Goal: Task Accomplishment & Management: Manage account settings

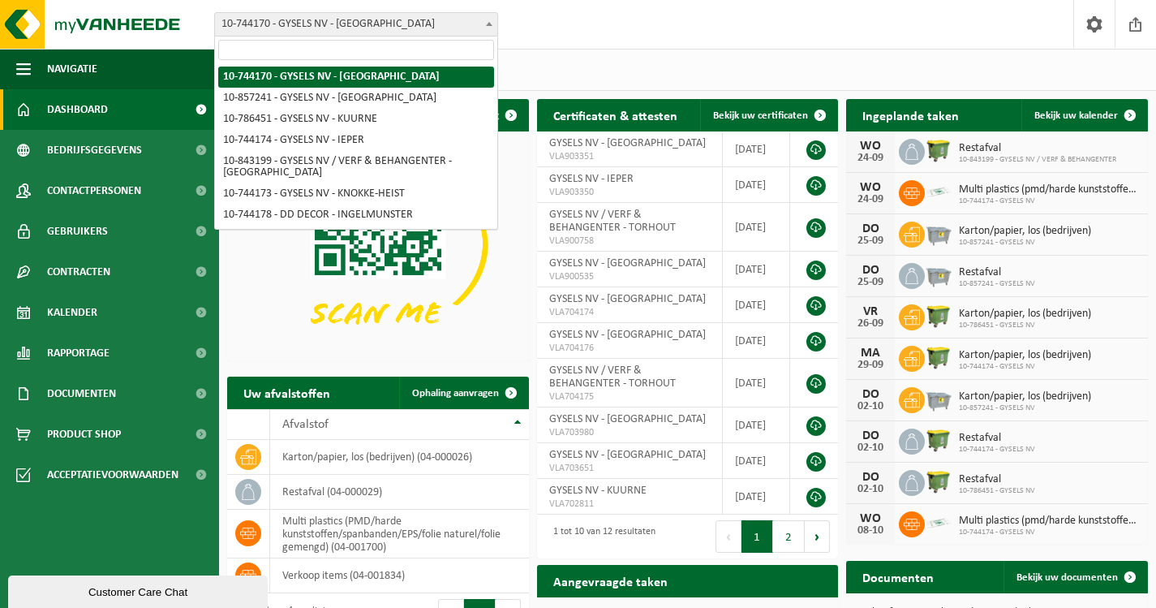
click at [490, 26] on span at bounding box center [489, 23] width 16 height 21
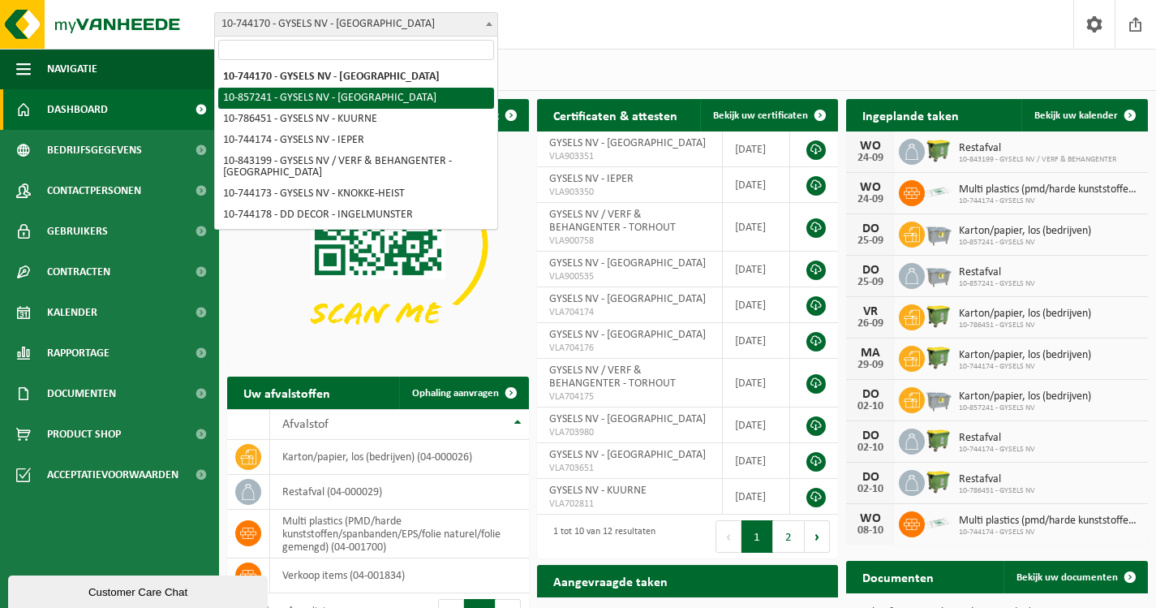
select select "98916"
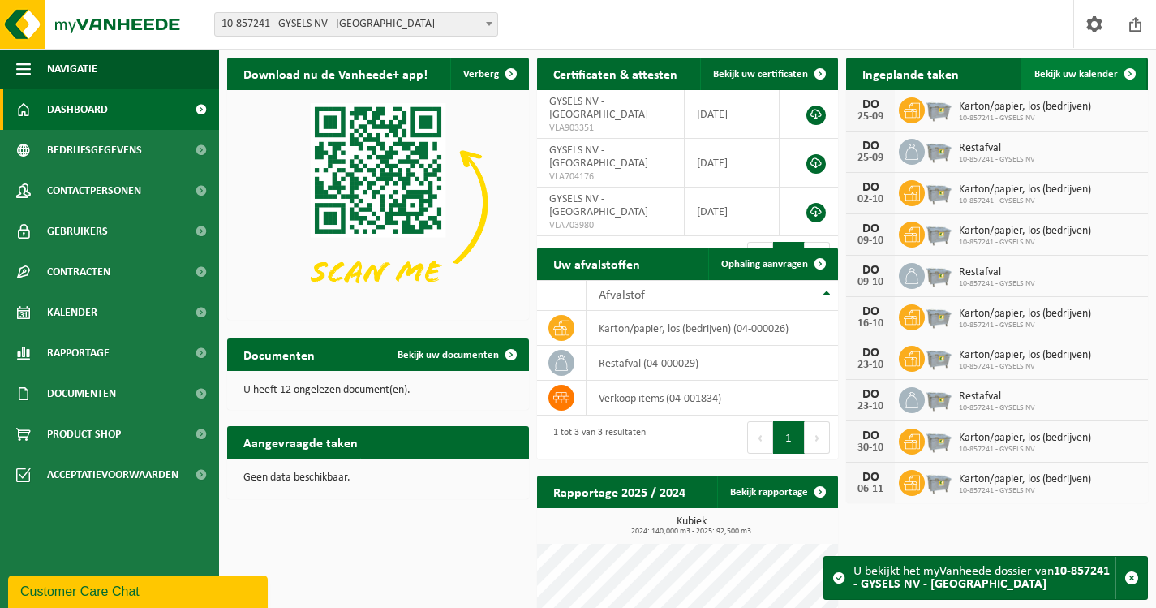
click at [1083, 73] on span "Bekijk uw kalender" at bounding box center [1077, 74] width 84 height 11
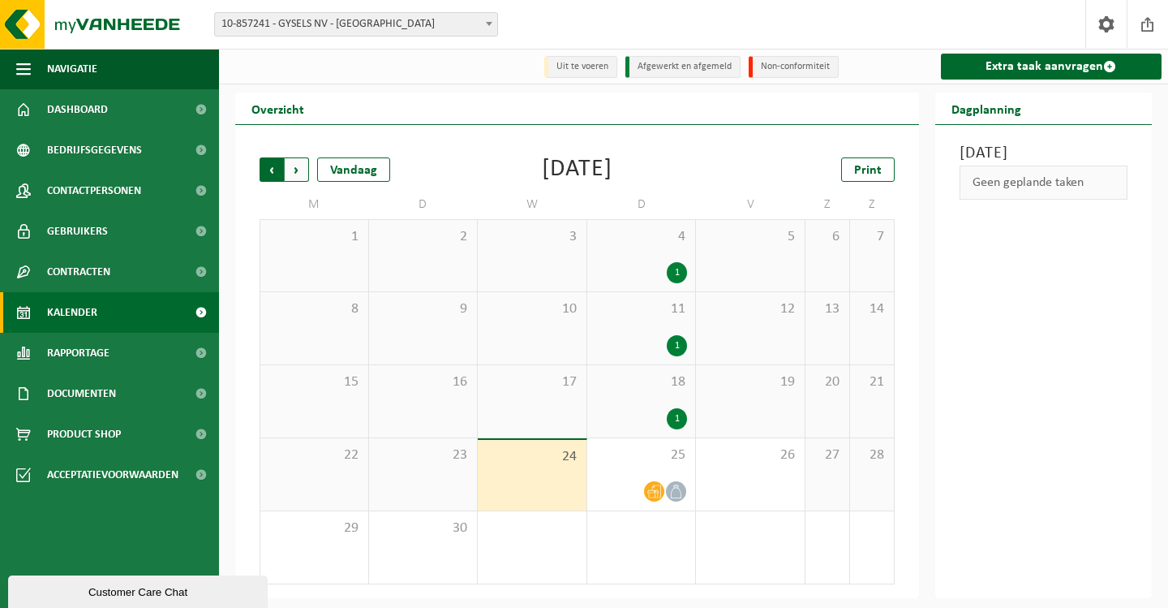
click at [299, 174] on span "Volgende" at bounding box center [297, 169] width 24 height 24
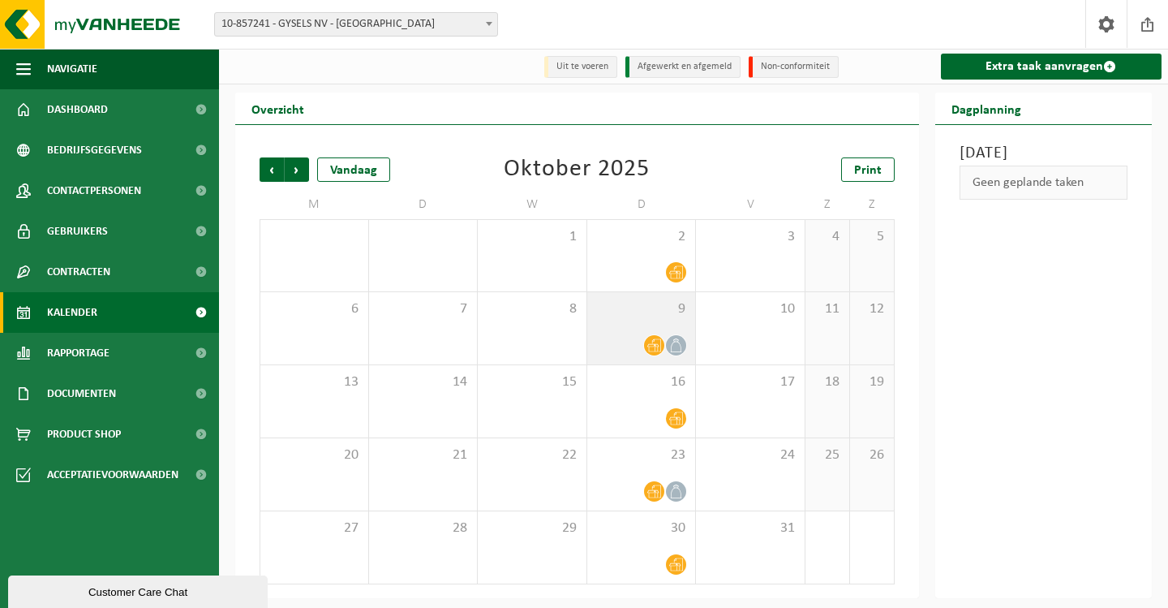
click at [646, 312] on span "9" at bounding box center [642, 309] width 92 height 18
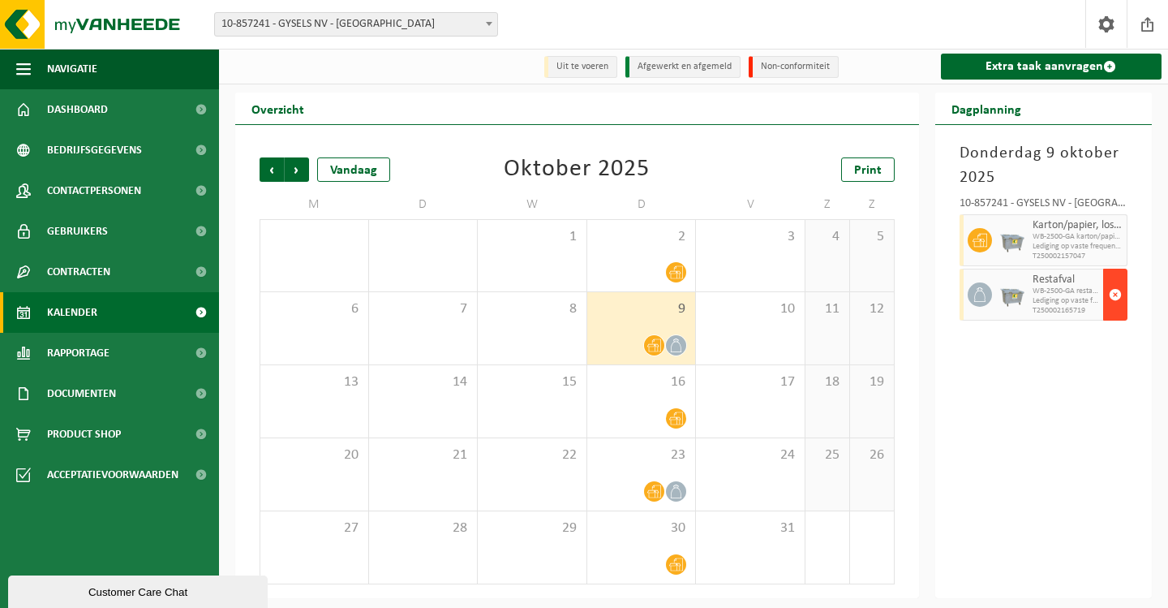
click at [1114, 292] on span "button" at bounding box center [1115, 294] width 13 height 32
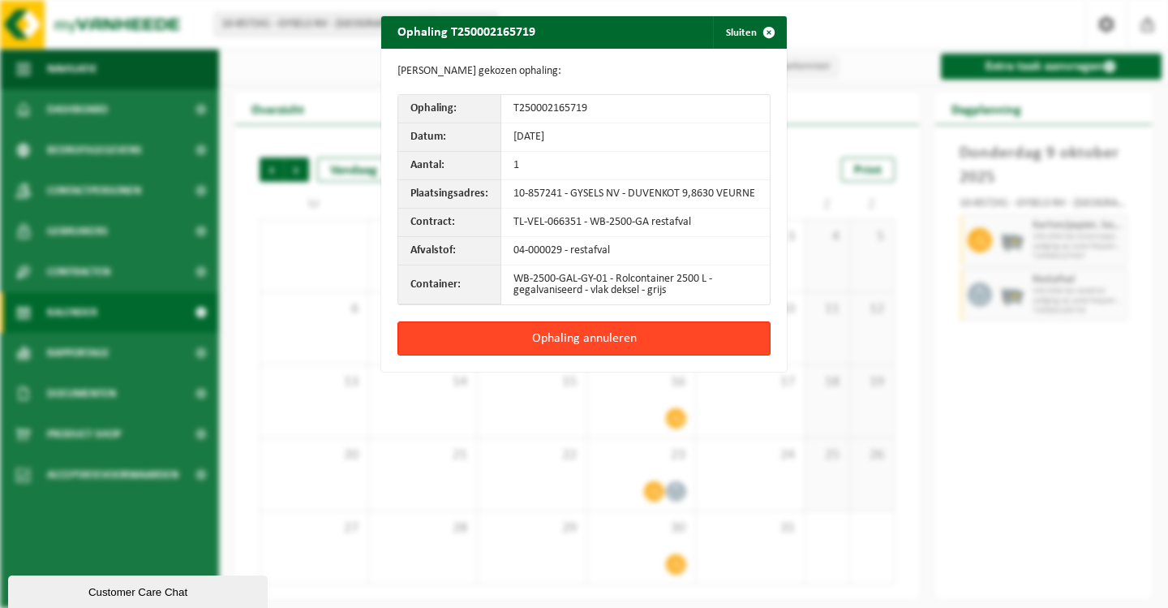
click at [546, 339] on button "Ophaling annuleren" at bounding box center [584, 338] width 373 height 34
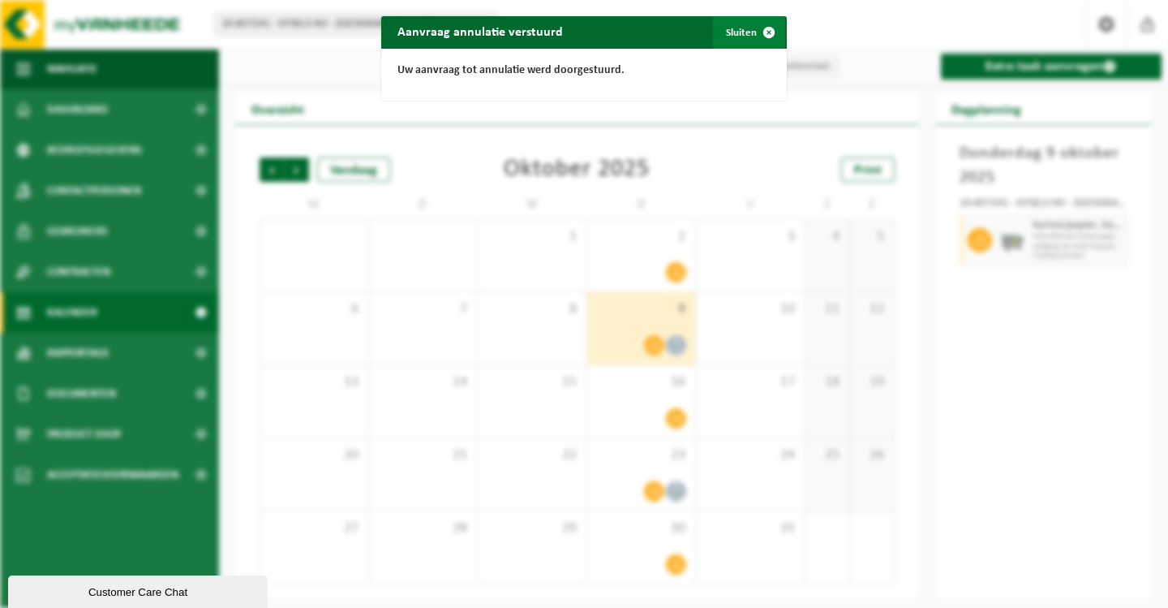
click at [759, 31] on span "button" at bounding box center [769, 32] width 32 height 32
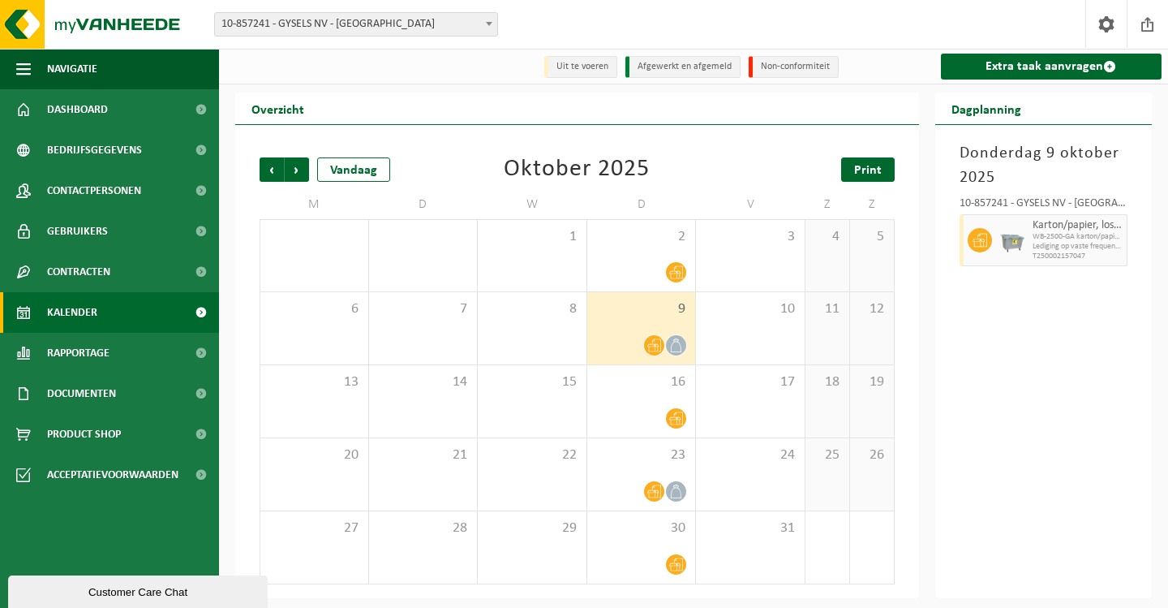
click at [865, 170] on span "Print" at bounding box center [868, 170] width 28 height 13
